Goal: Navigation & Orientation: Find specific page/section

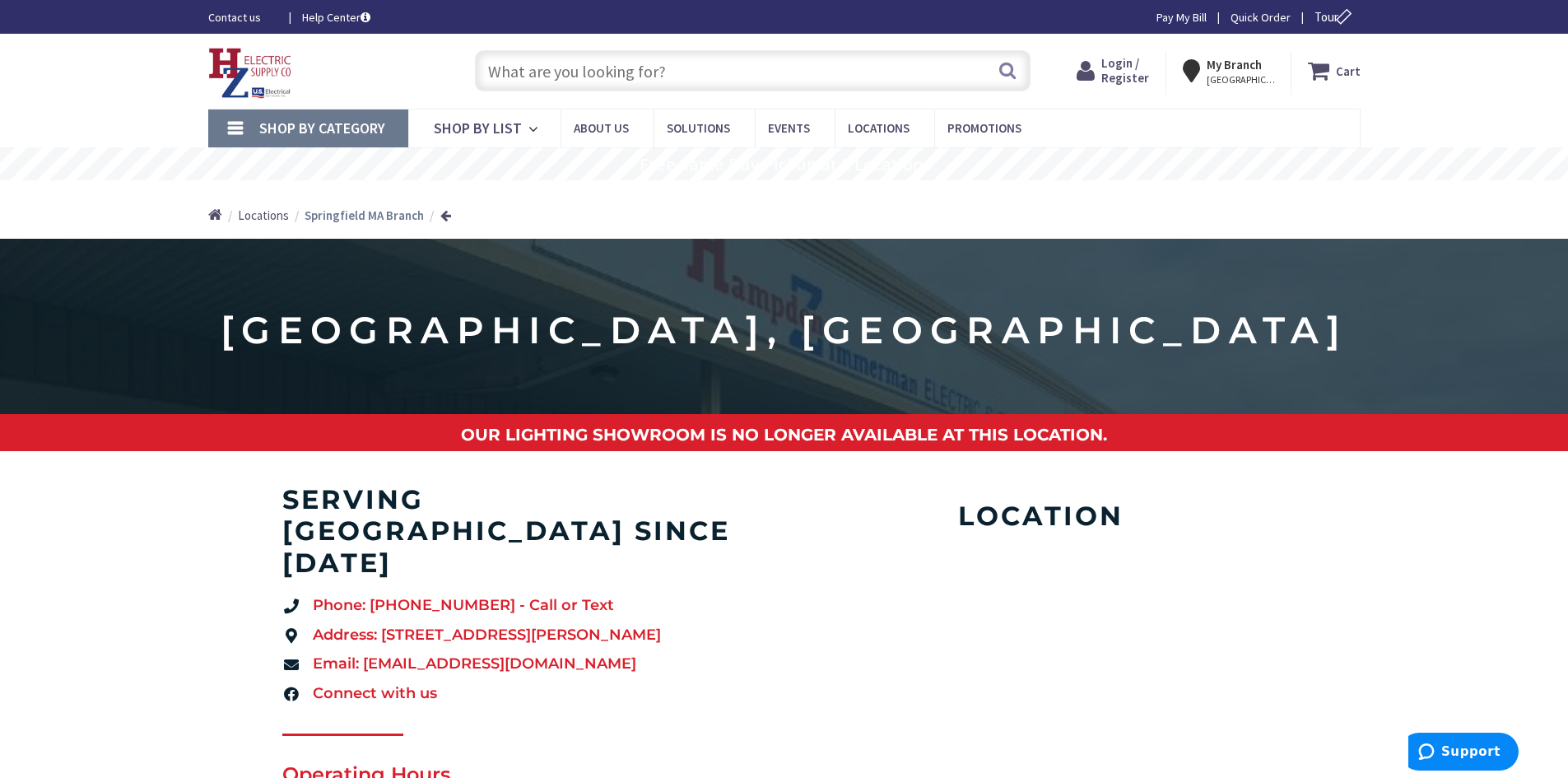
click at [255, 95] on img at bounding box center [250, 73] width 84 height 51
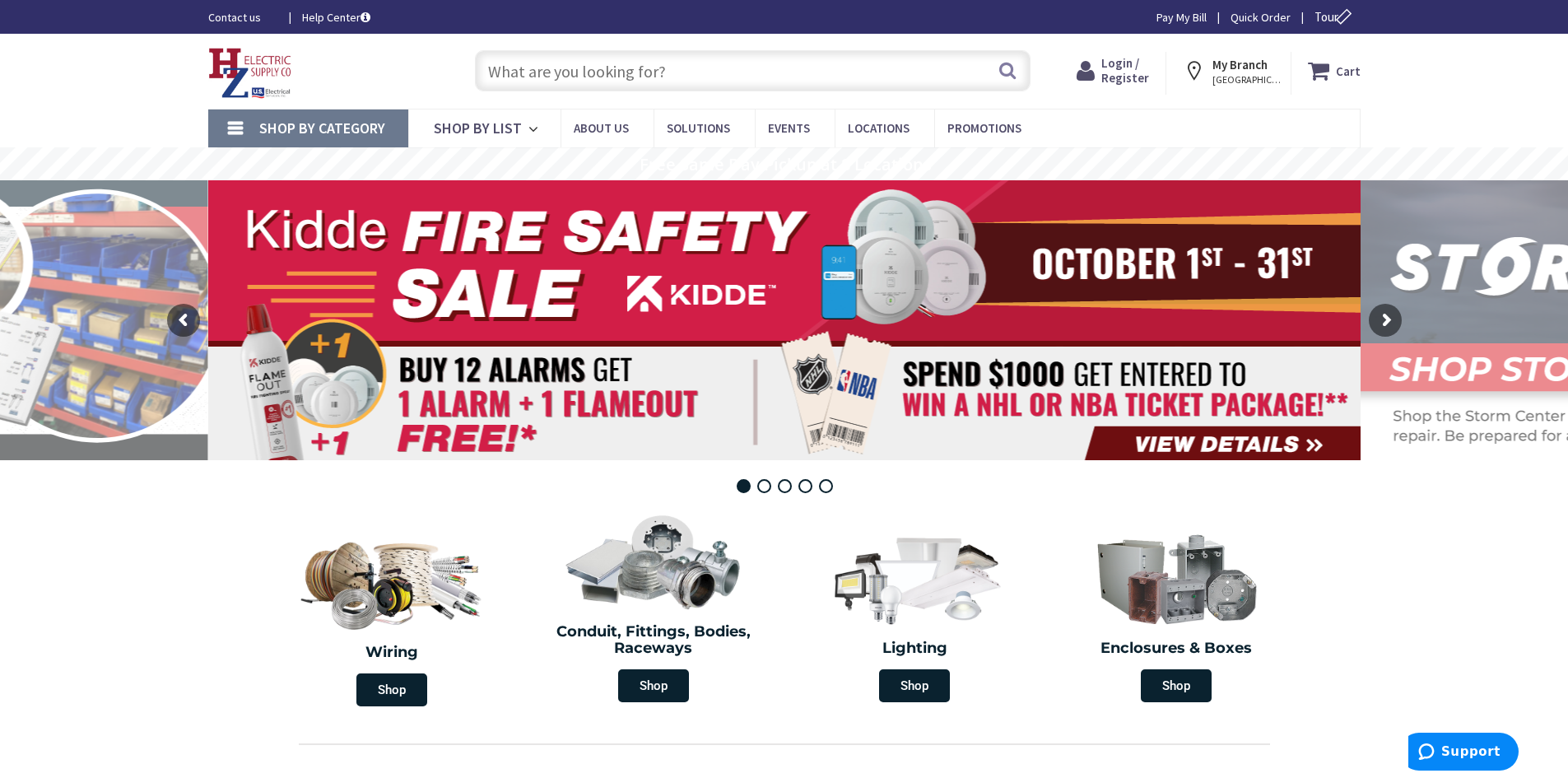
click at [1272, 80] on span "[GEOGRAPHIC_DATA], [GEOGRAPHIC_DATA]" at bounding box center [1247, 80] width 70 height 13
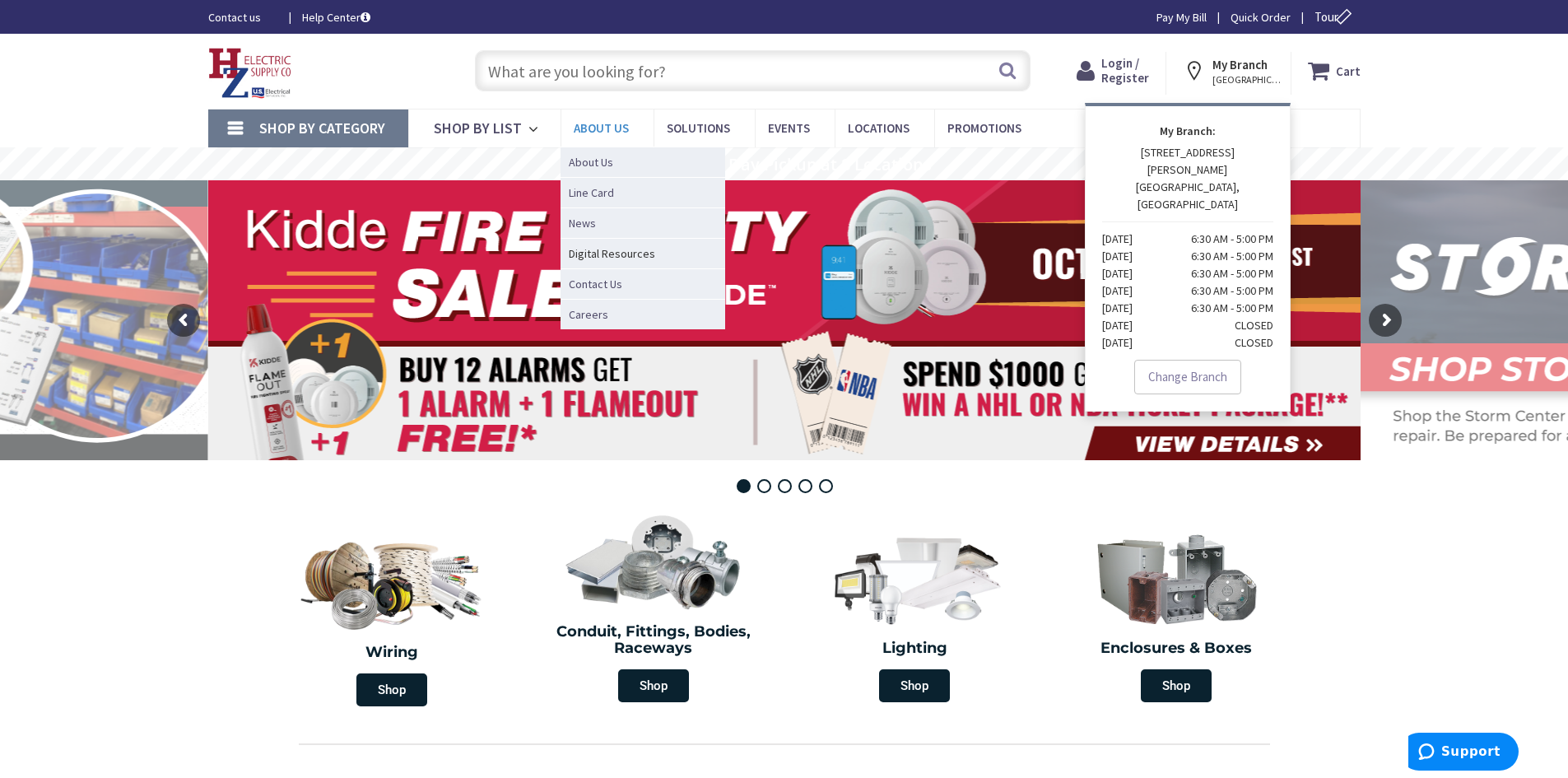
click at [609, 138] on link "About Us" at bounding box center [606, 128] width 93 height 37
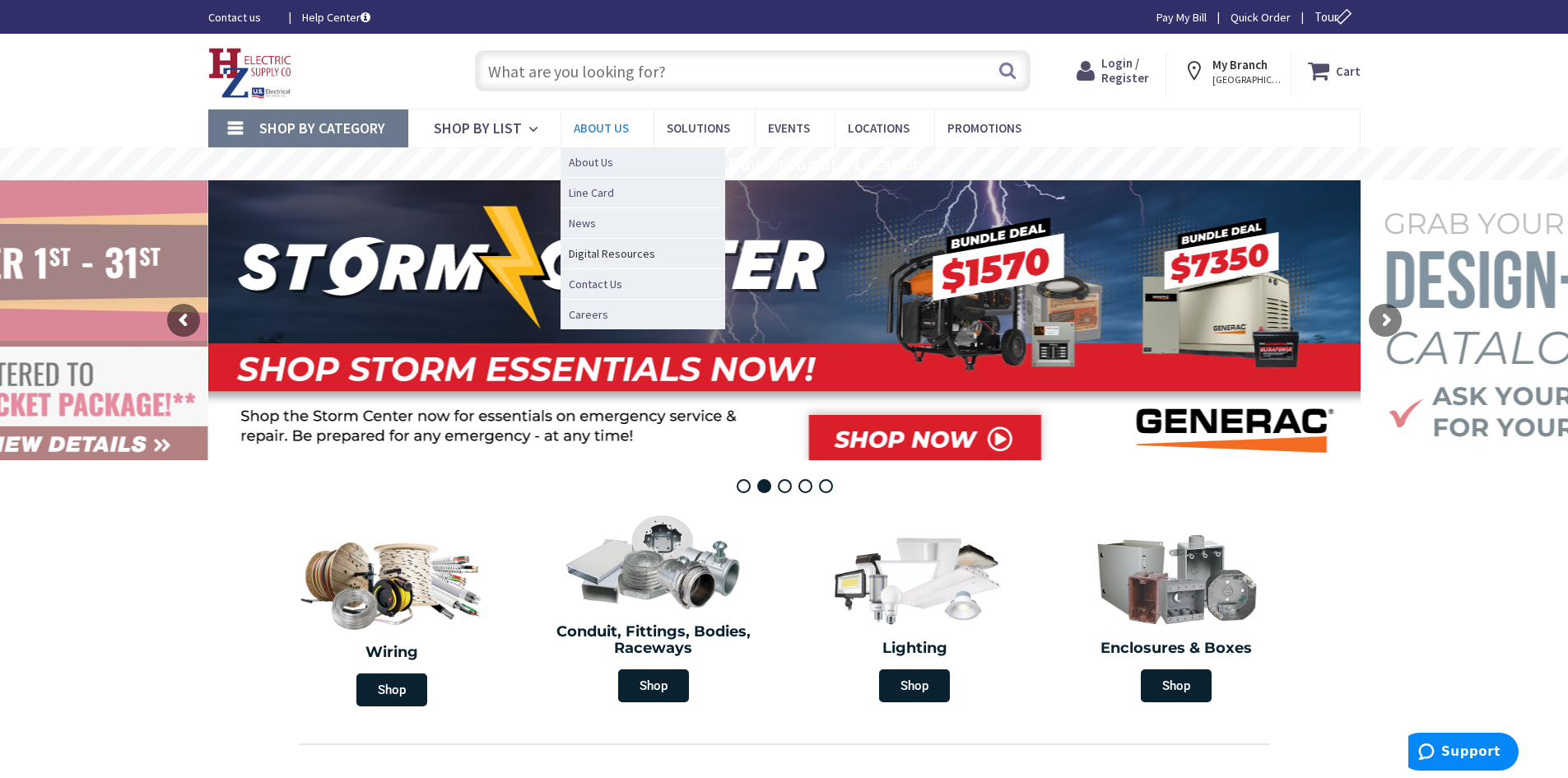
click at [575, 124] on span "About Us" at bounding box center [601, 128] width 55 height 16
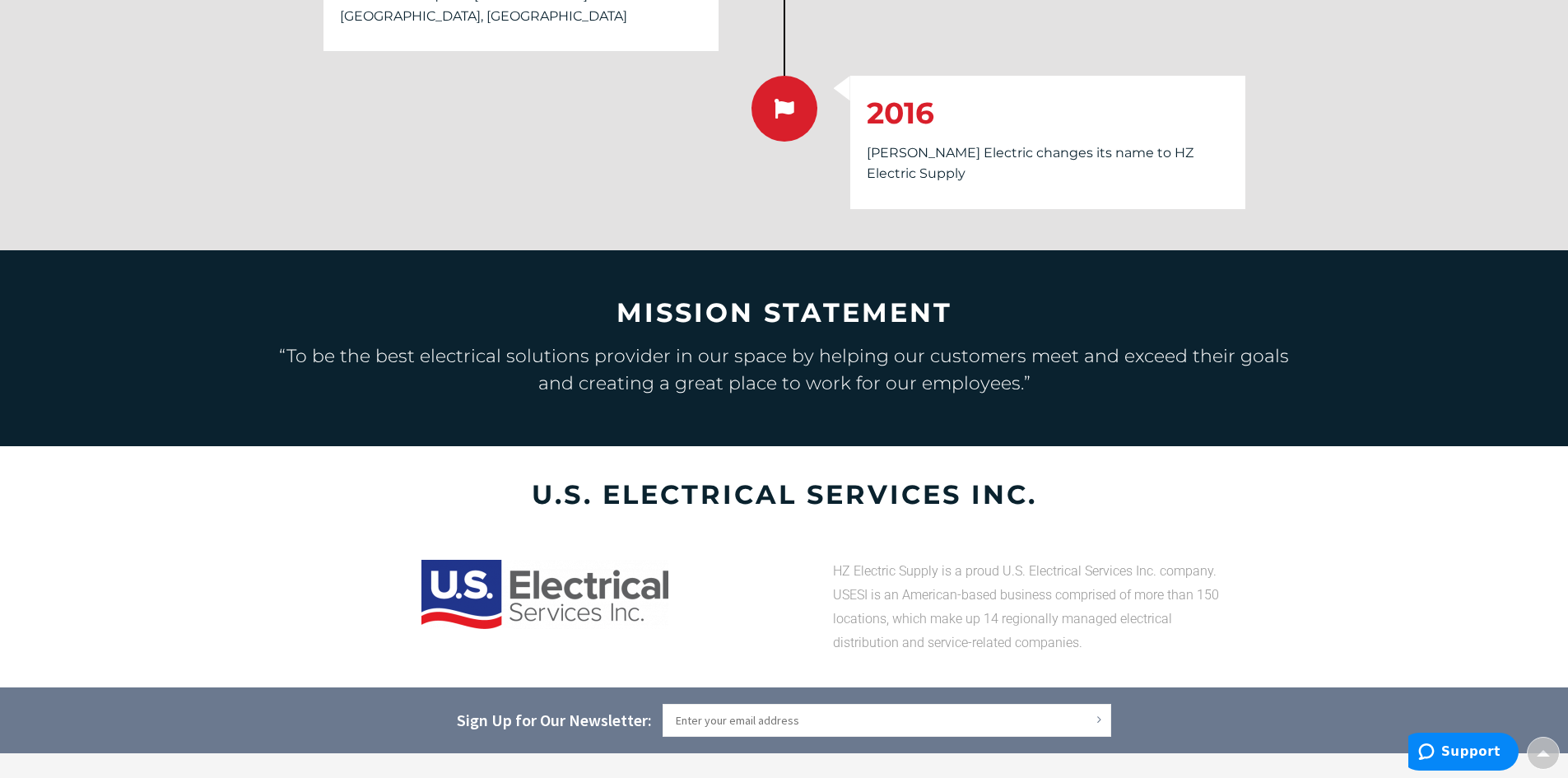
scroll to position [3046, 0]
